Goal: Information Seeking & Learning: Learn about a topic

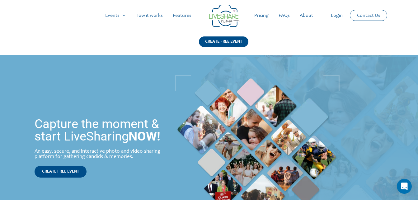
click at [258, 15] on link "Pricing" at bounding box center [261, 16] width 24 height 20
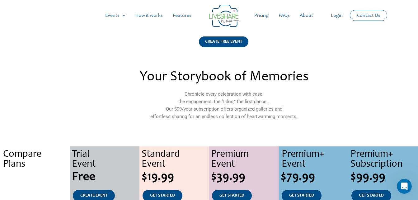
click at [150, 14] on link "How it works" at bounding box center [148, 16] width 37 height 20
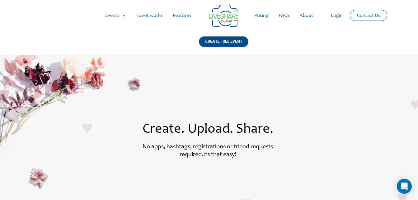
drag, startPoint x: 285, startPoint y: 13, endPoint x: 281, endPoint y: 14, distance: 4.5
click at [281, 14] on link "FAQs" at bounding box center [283, 16] width 21 height 20
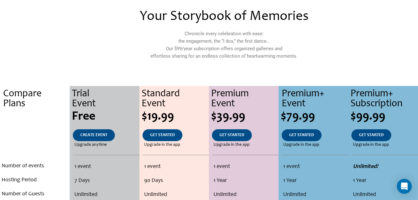
scroll to position [61, 0]
